Goal: Check status: Check status

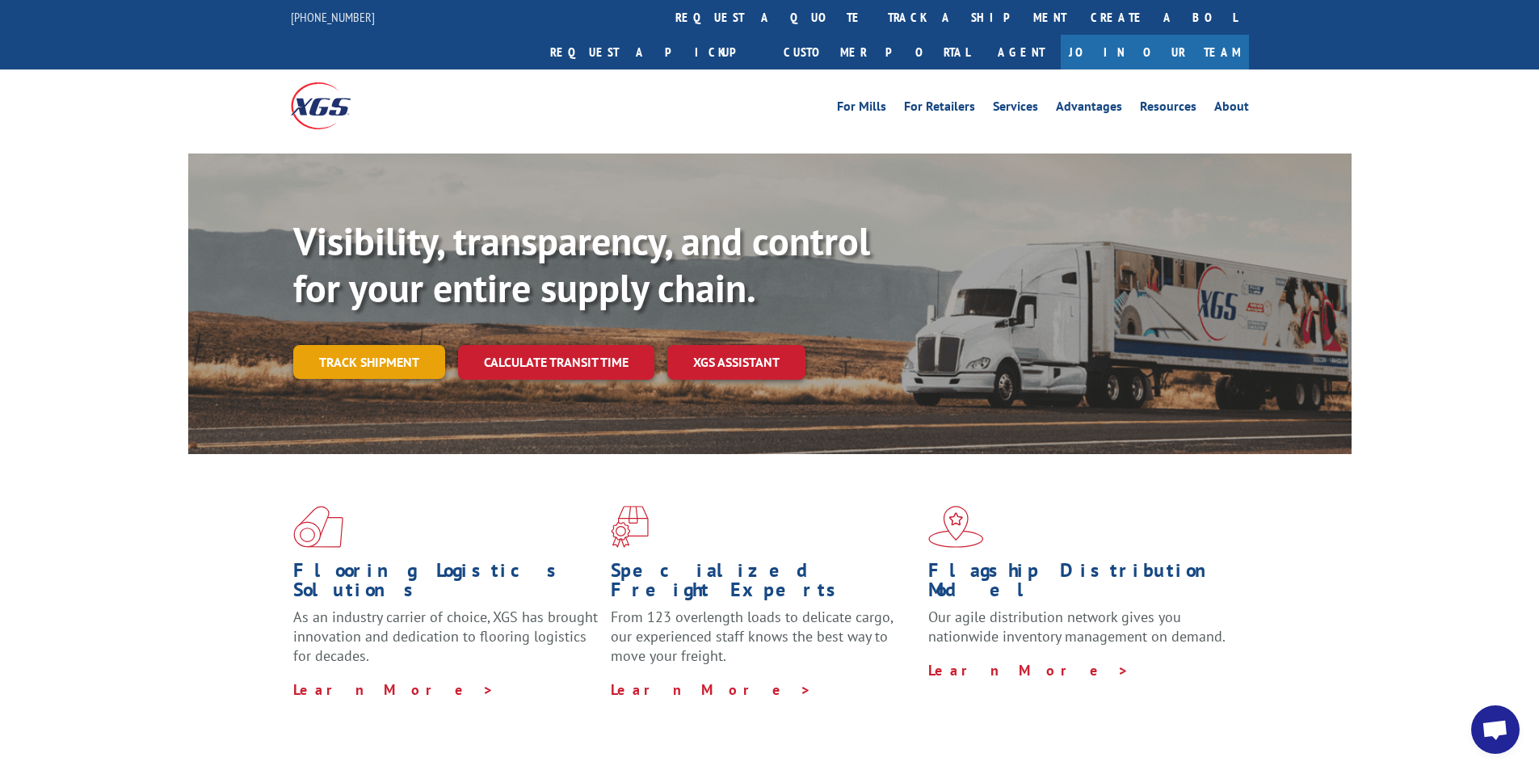
click at [390, 345] on link "Track shipment" at bounding box center [369, 362] width 152 height 34
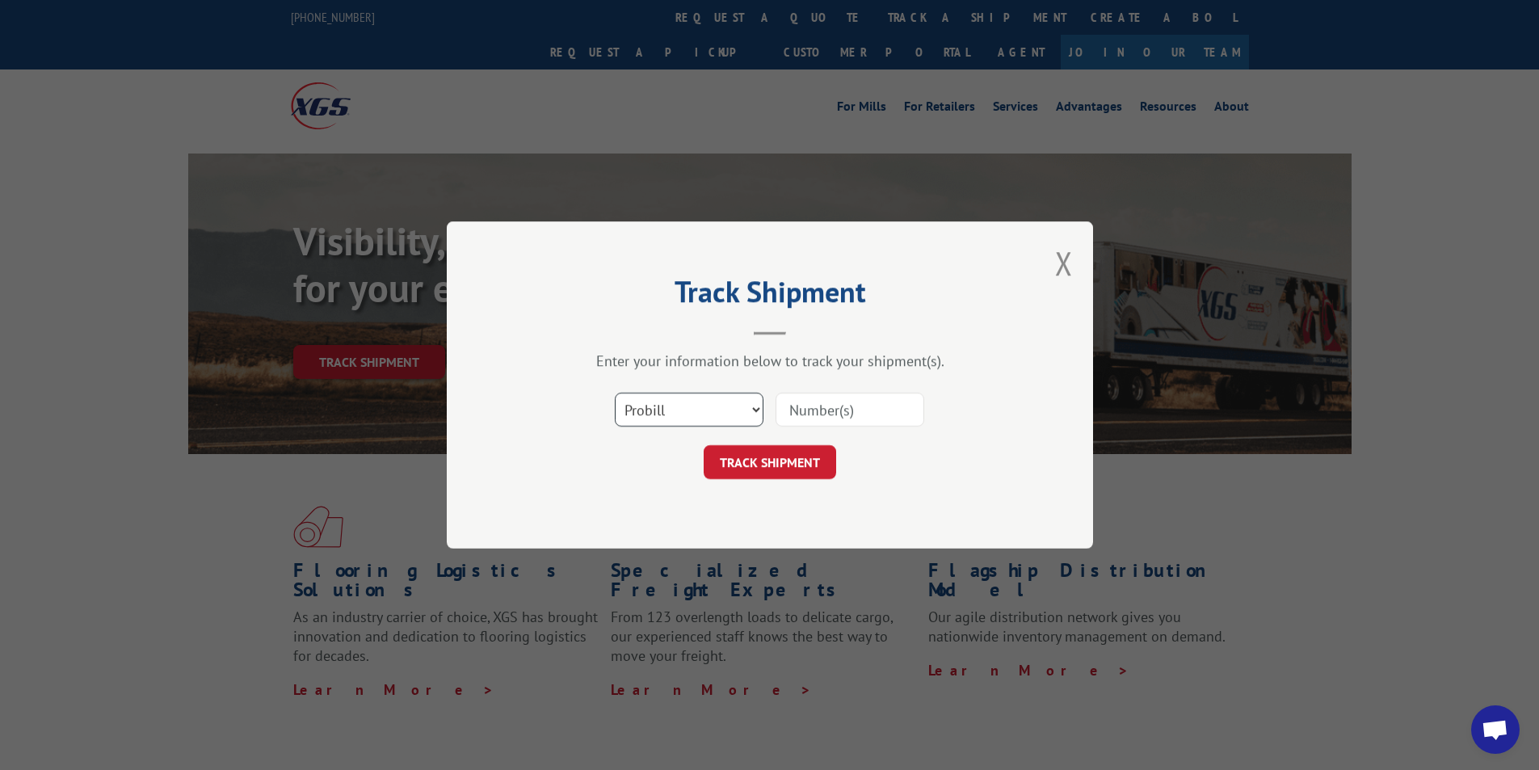
click at [689, 413] on select "Select category... Probill BOL PO" at bounding box center [689, 410] width 149 height 34
select select "bol"
click at [615, 393] on select "Select category... Probill BOL PO" at bounding box center [689, 410] width 149 height 34
paste input "3375234"
type input "3375234"
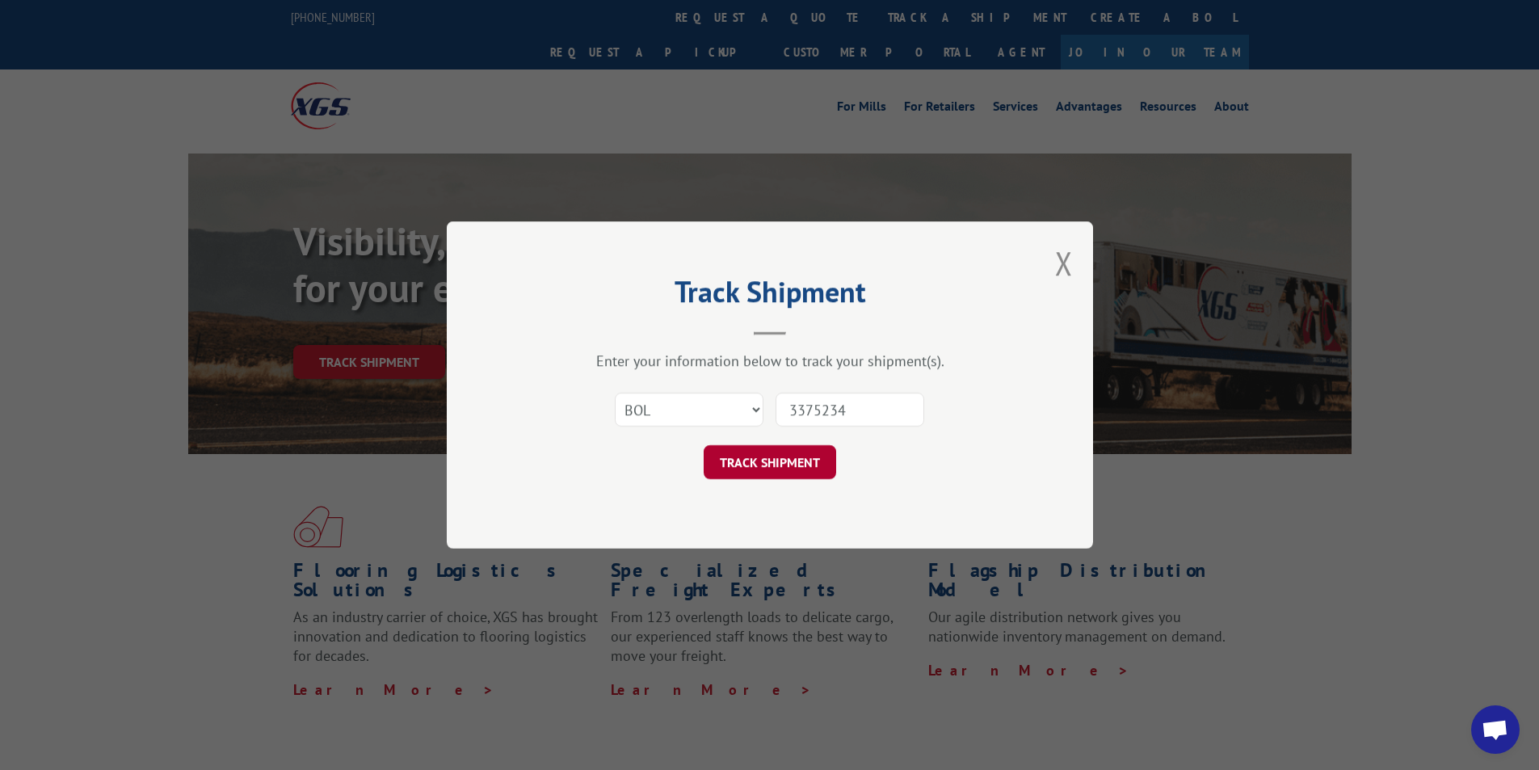
click at [804, 462] on button "TRACK SHIPMENT" at bounding box center [770, 462] width 133 height 34
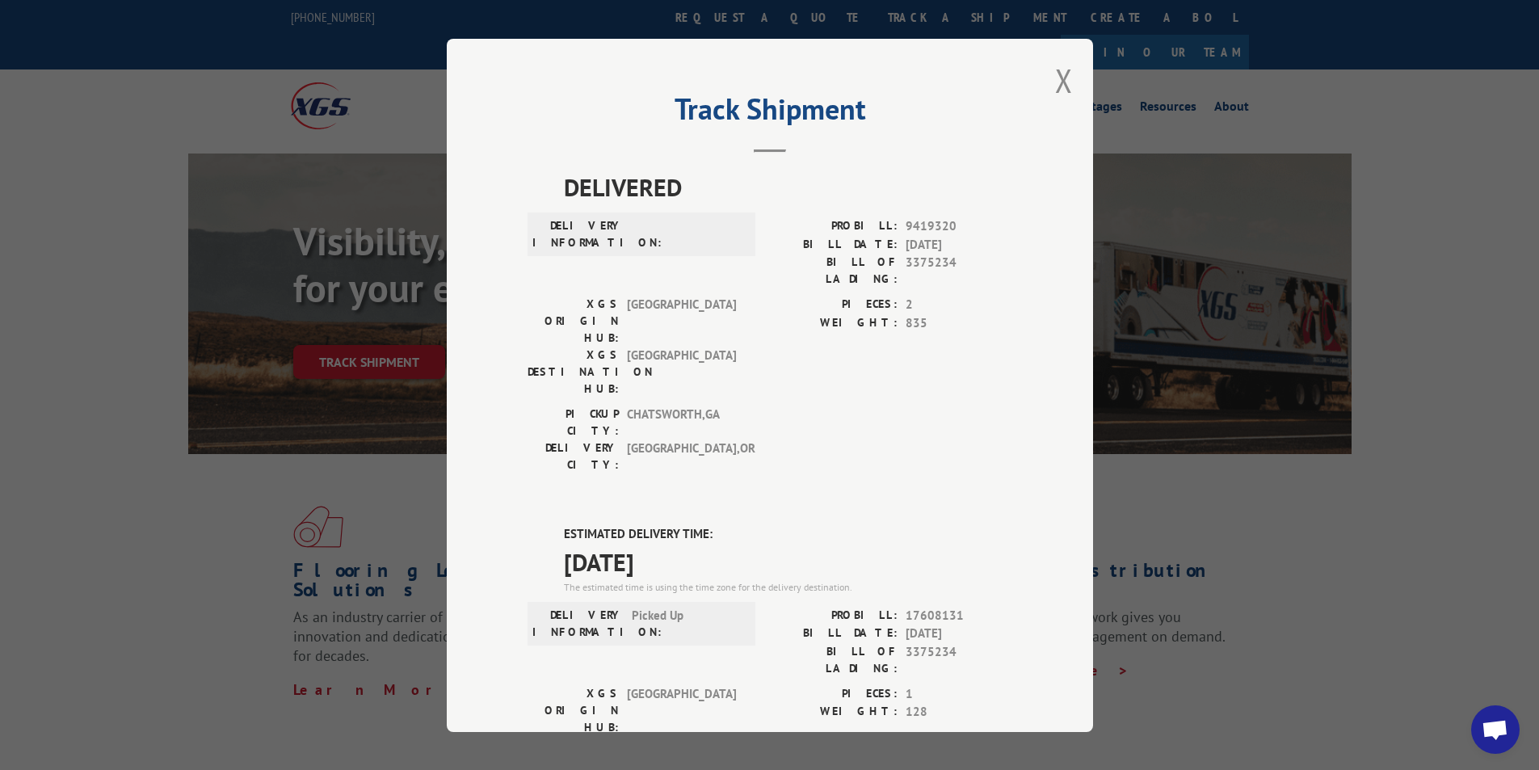
click at [266, 669] on div "Track Shipment DELIVERED DELIVERY INFORMATION: PROBILL: 9419320 BILL DATE: [DAT…" at bounding box center [769, 385] width 1539 height 770
click at [1061, 76] on button "Close modal" at bounding box center [1064, 80] width 18 height 43
